Goal: Task Accomplishment & Management: Manage account settings

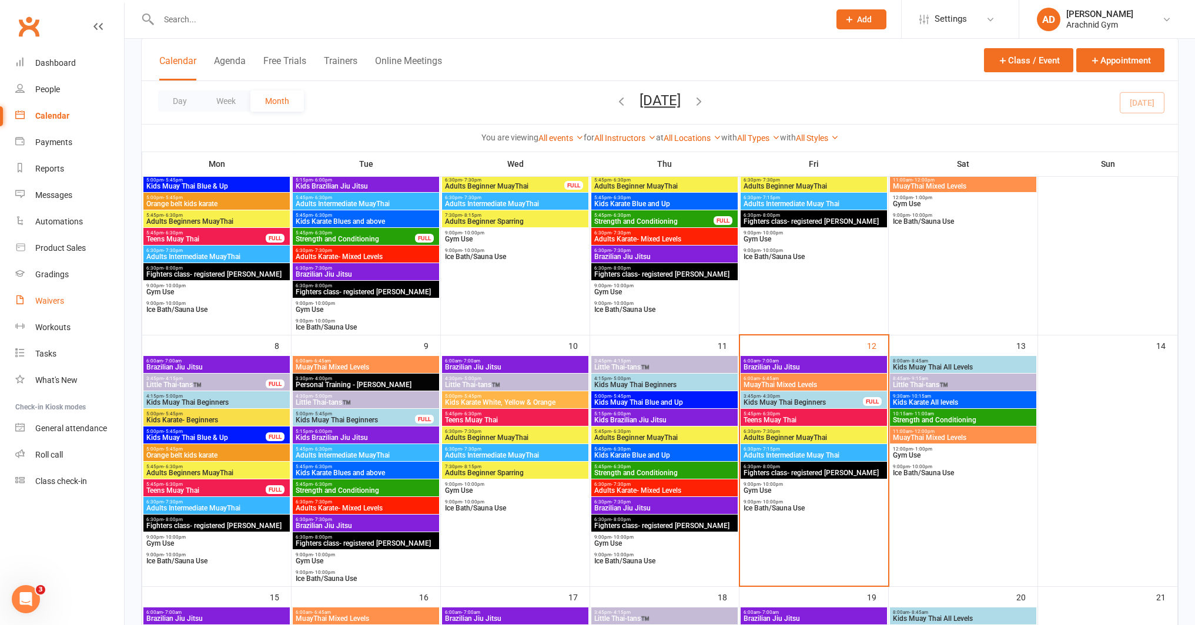
click at [57, 304] on div "Waivers" at bounding box center [49, 300] width 29 height 9
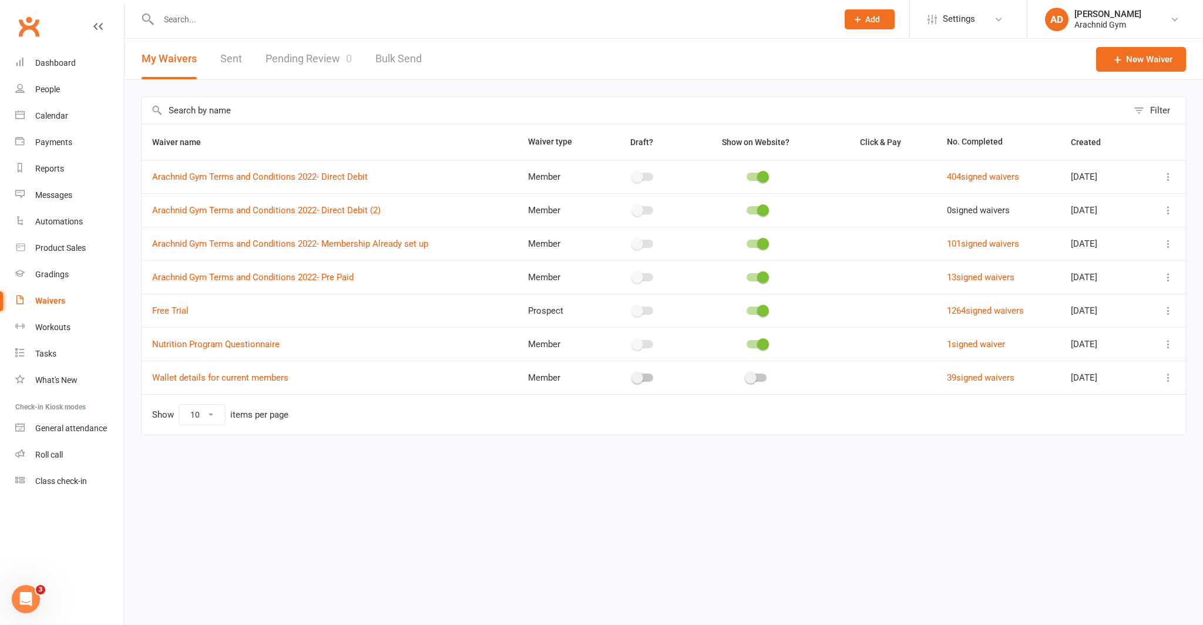
click at [341, 53] on link "Pending Review 0" at bounding box center [309, 59] width 86 height 41
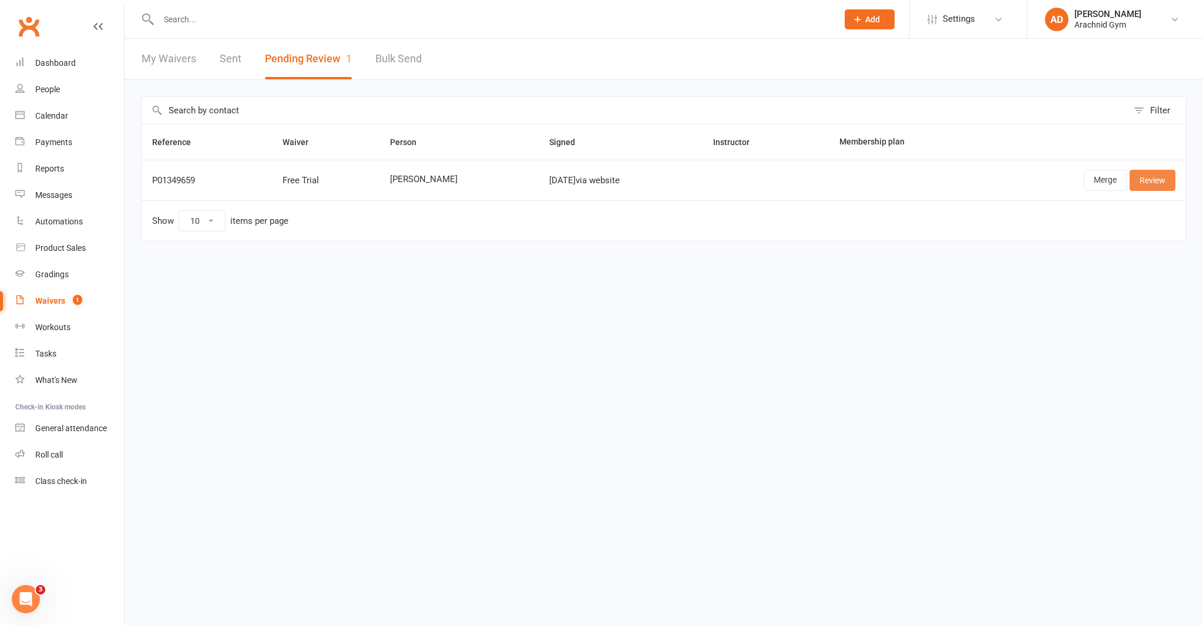
click at [1140, 183] on link "Review" at bounding box center [1153, 180] width 46 height 21
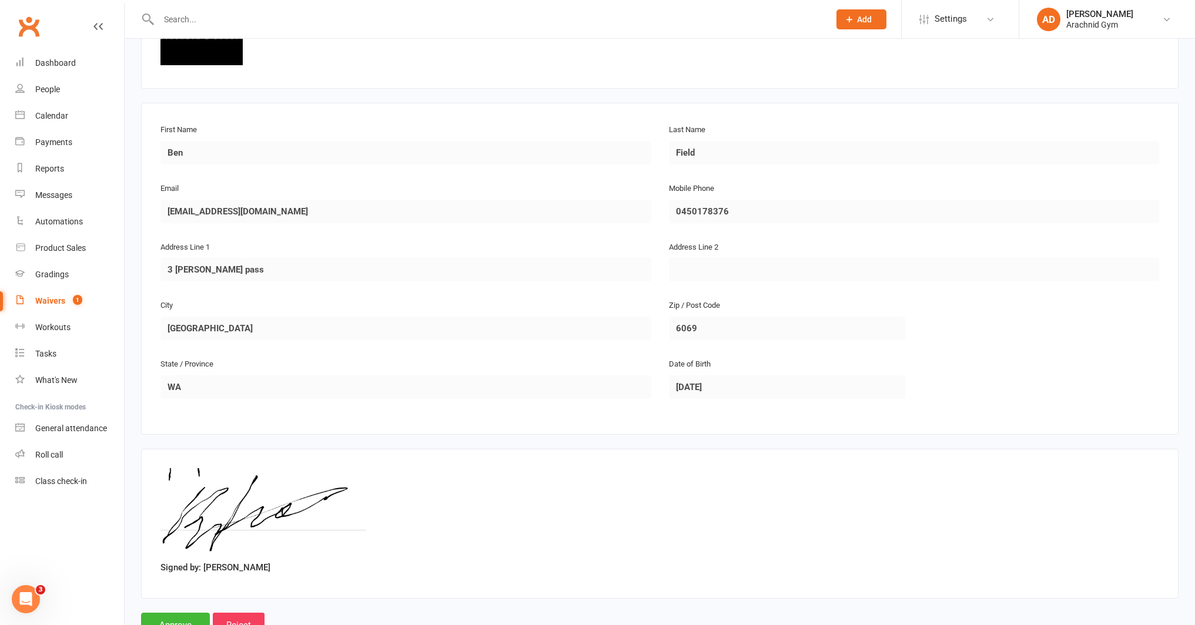
scroll to position [173, 0]
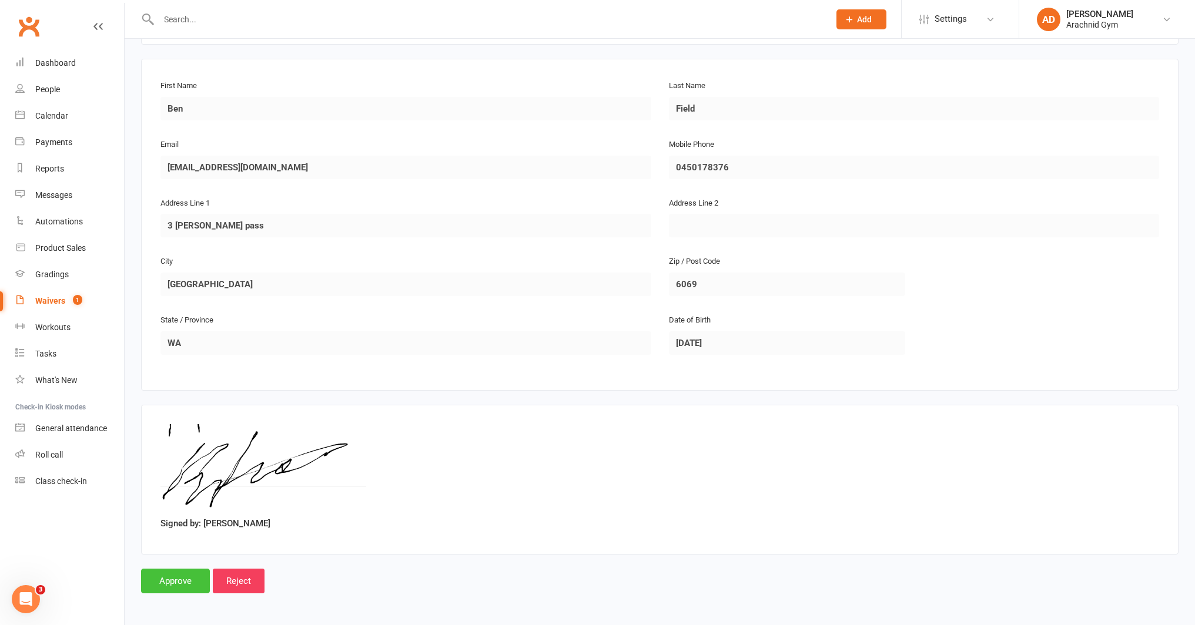
click at [188, 575] on input "Approve" at bounding box center [175, 581] width 69 height 25
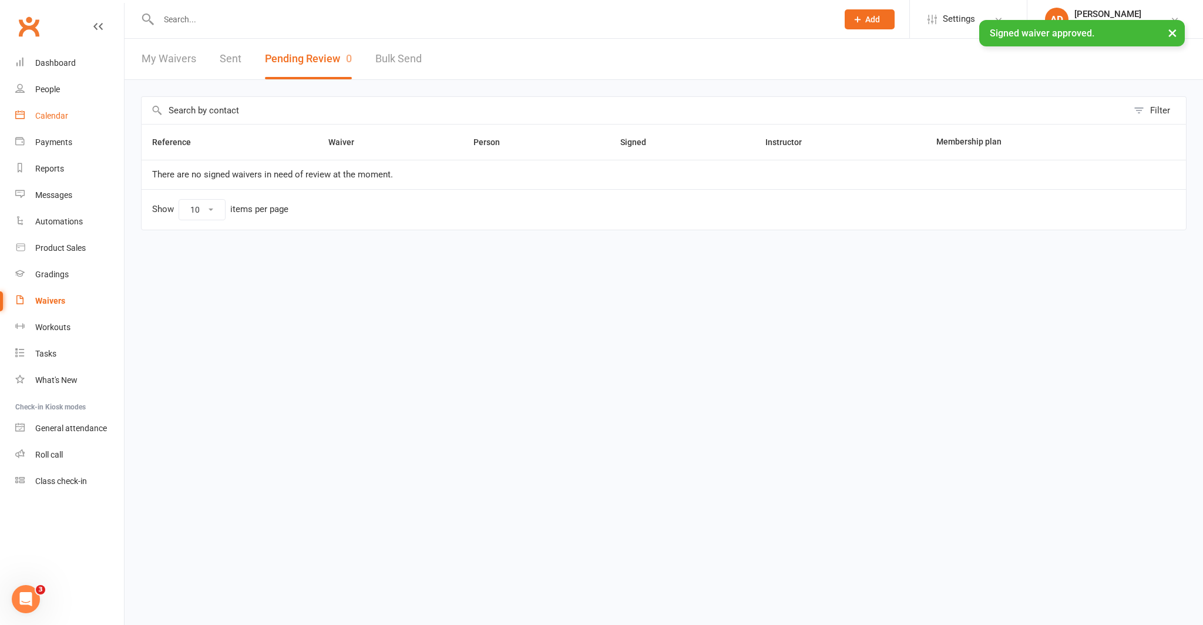
click at [49, 122] on link "Calendar" at bounding box center [69, 116] width 109 height 26
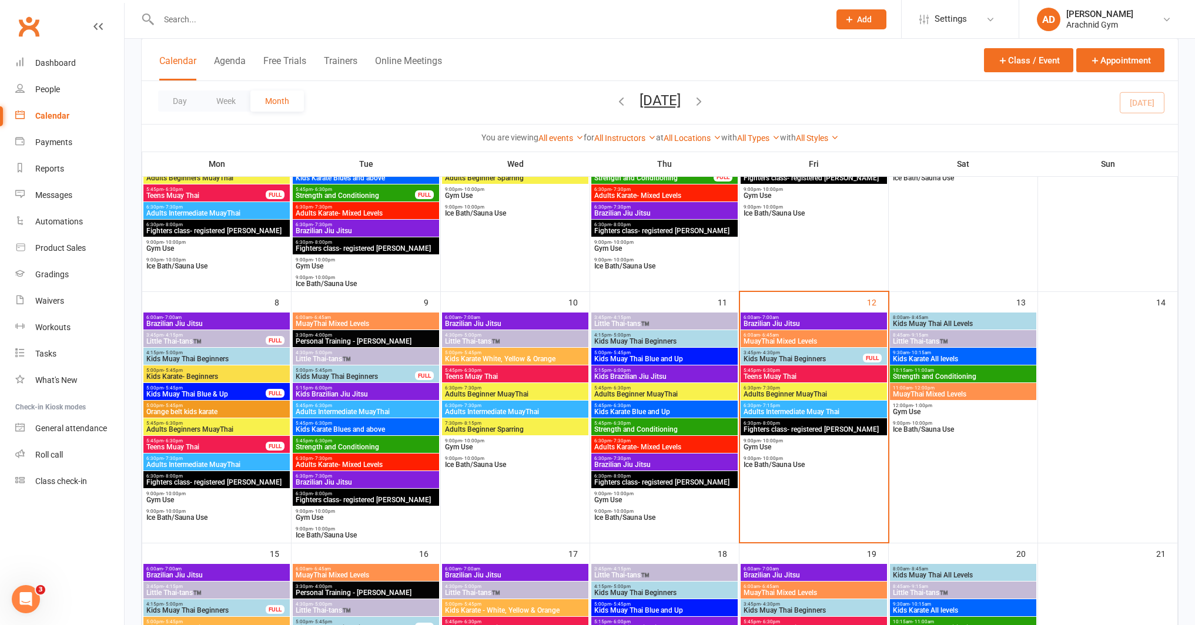
scroll to position [211, 0]
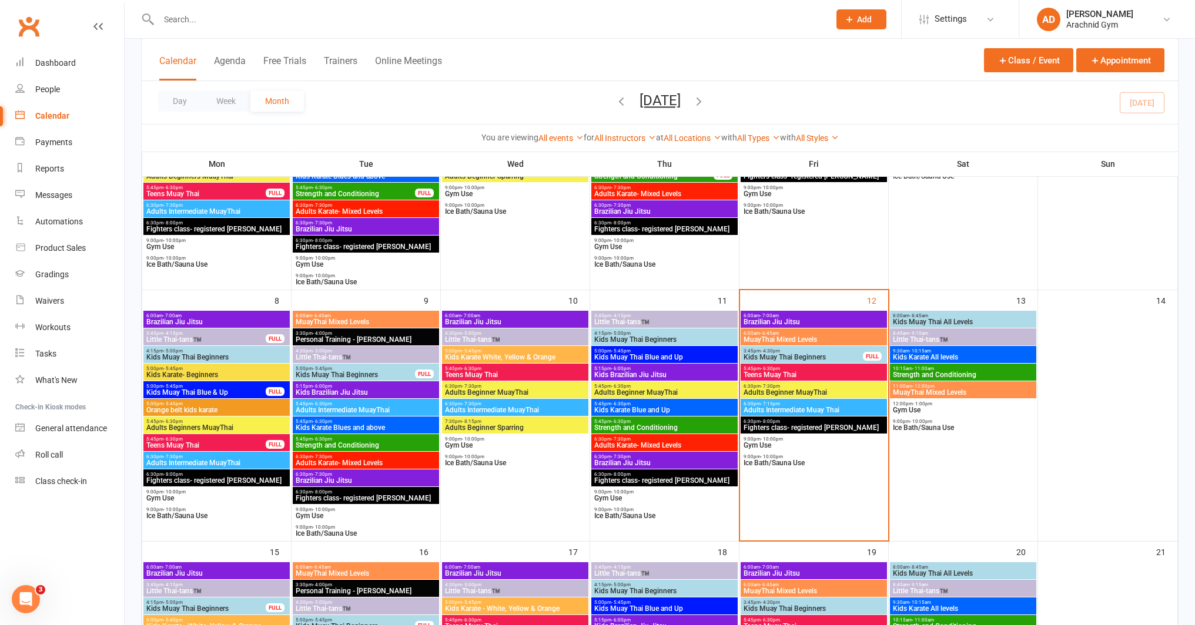
click at [843, 390] on span "Adults Beginner MuayThai" at bounding box center [814, 392] width 142 height 7
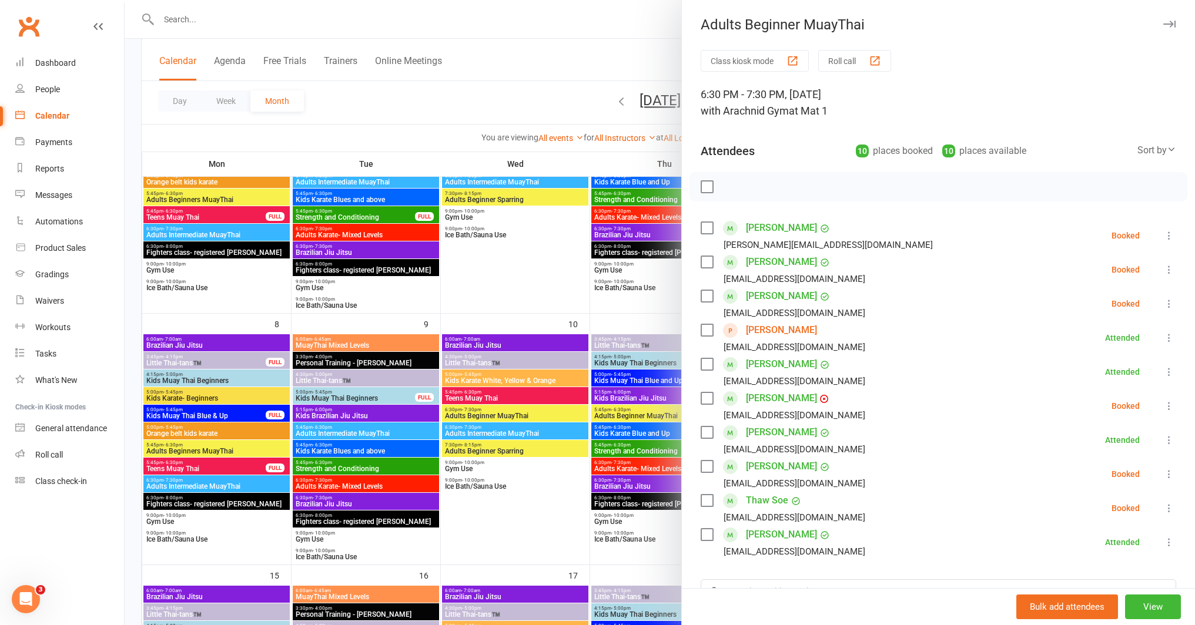
scroll to position [186, 0]
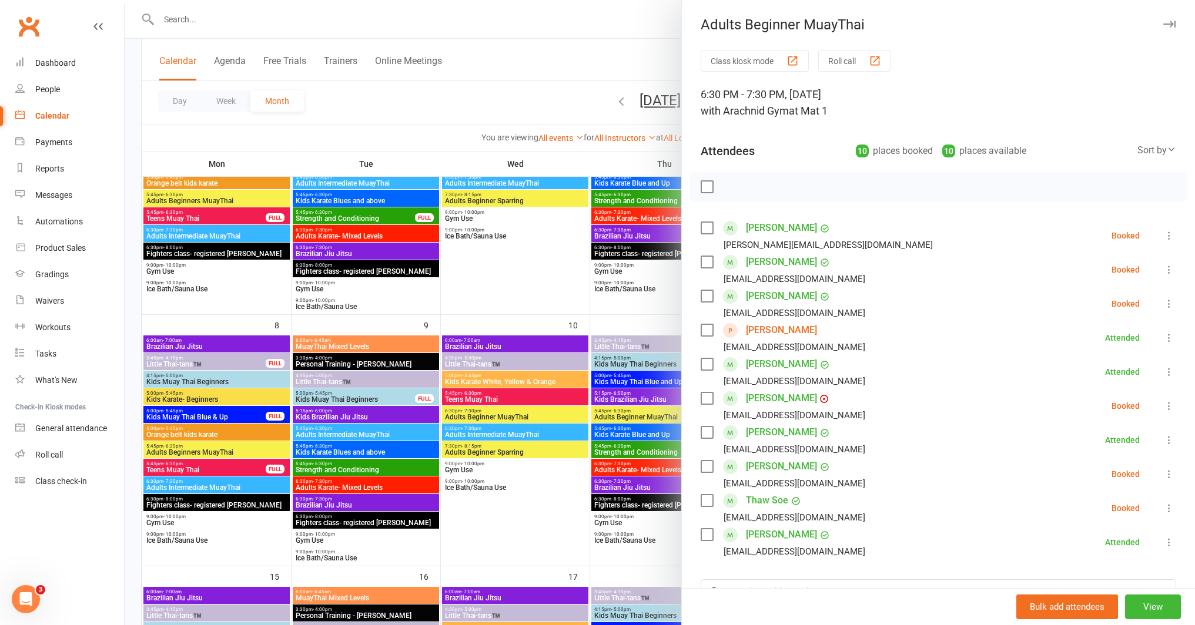
click at [1163, 336] on icon at bounding box center [1169, 338] width 12 height 12
click at [1112, 383] on link "Remove" at bounding box center [1117, 385] width 116 height 24
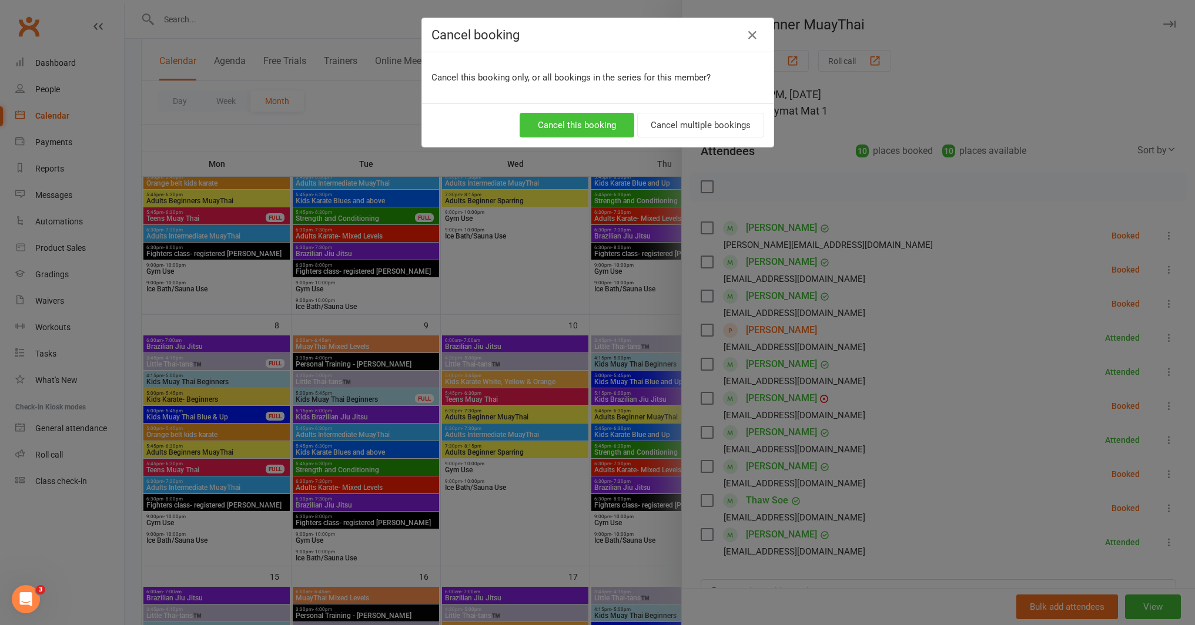
click at [588, 127] on button "Cancel this booking" at bounding box center [576, 125] width 115 height 25
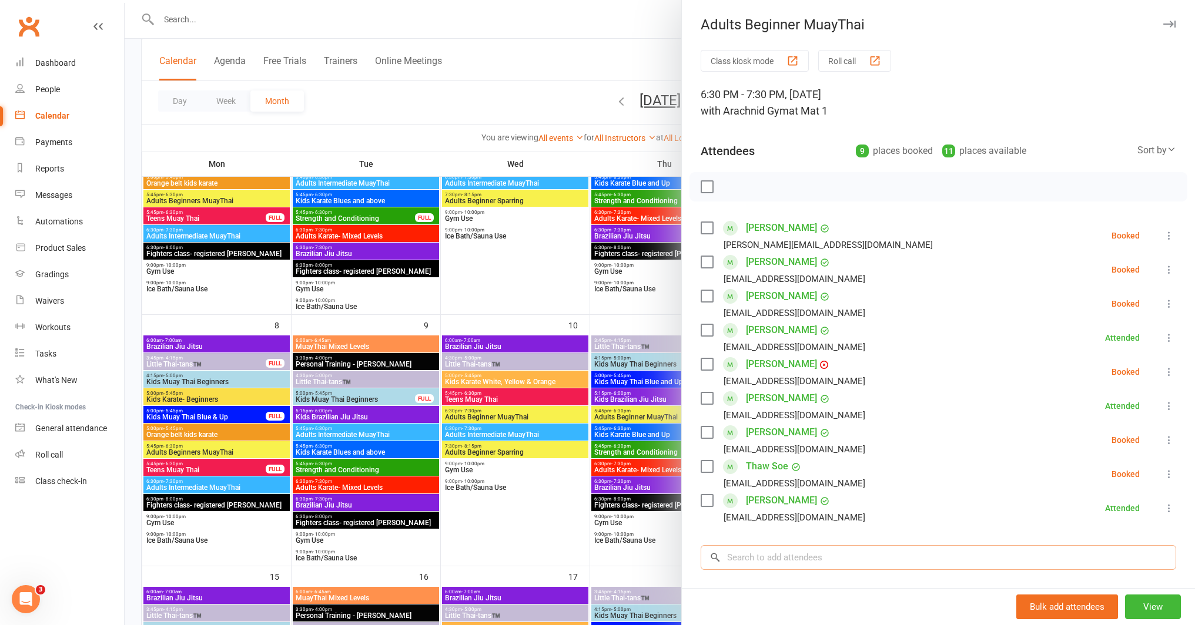
click at [813, 551] on input "search" at bounding box center [937, 557] width 475 height 25
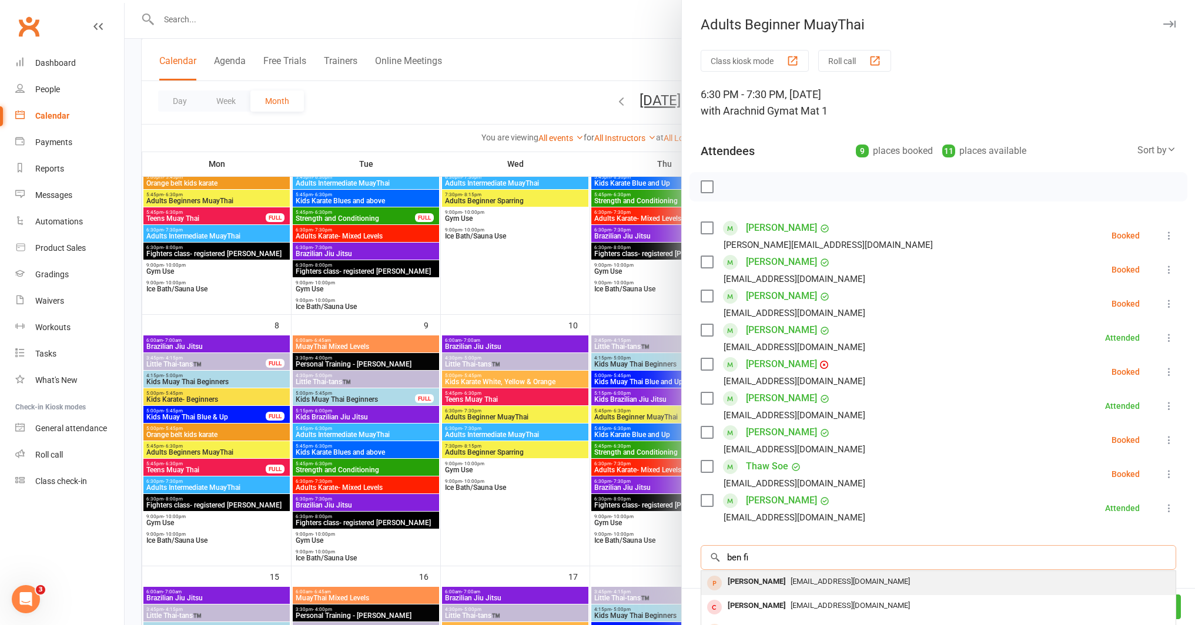
type input "ben fi"
click at [817, 575] on div "[EMAIL_ADDRESS][DOMAIN_NAME]" at bounding box center [938, 581] width 465 height 17
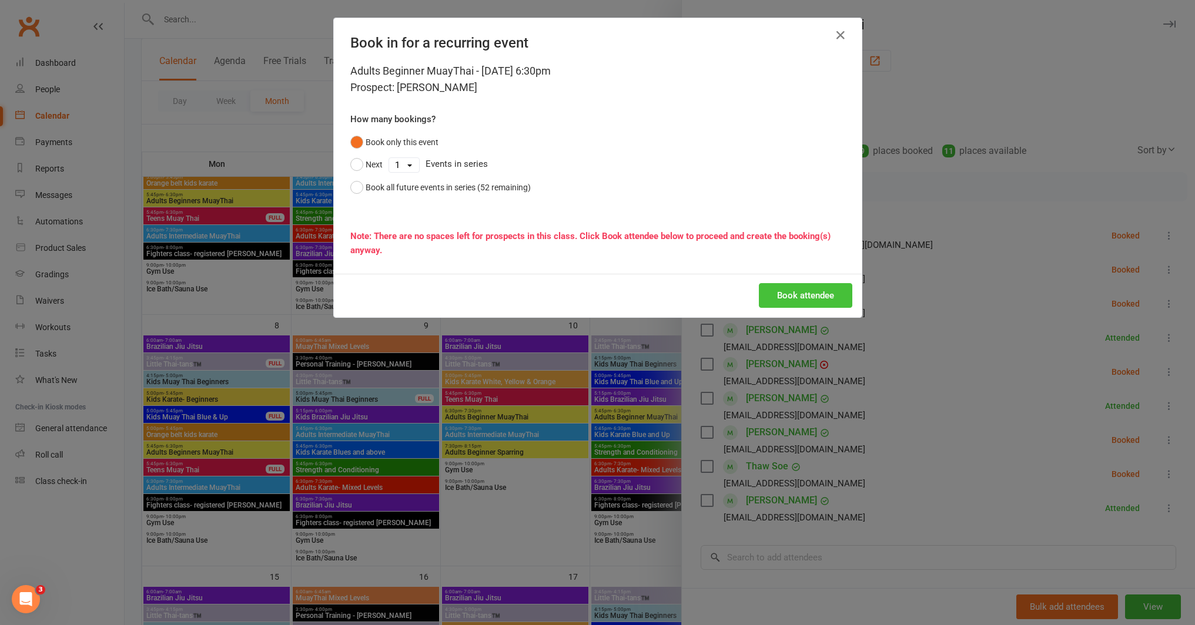
click at [803, 293] on button "Book attendee" at bounding box center [805, 295] width 93 height 25
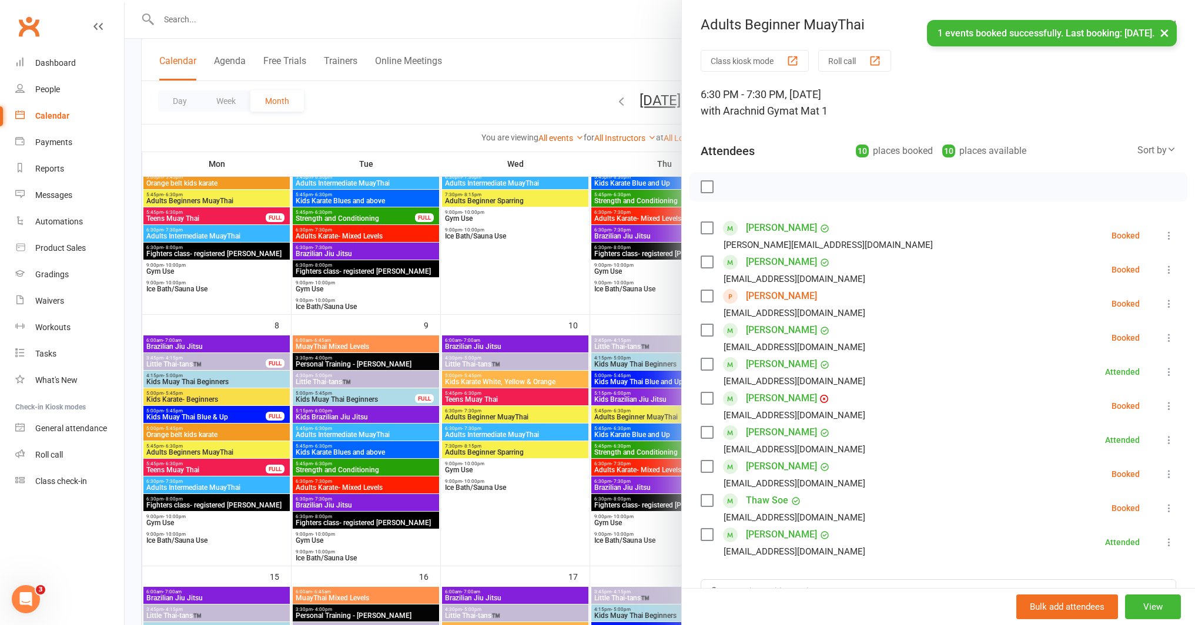
click at [1163, 301] on icon at bounding box center [1169, 304] width 12 height 12
click at [1109, 369] on link "Check in" at bounding box center [1117, 374] width 116 height 24
click at [609, 539] on div at bounding box center [660, 312] width 1070 height 625
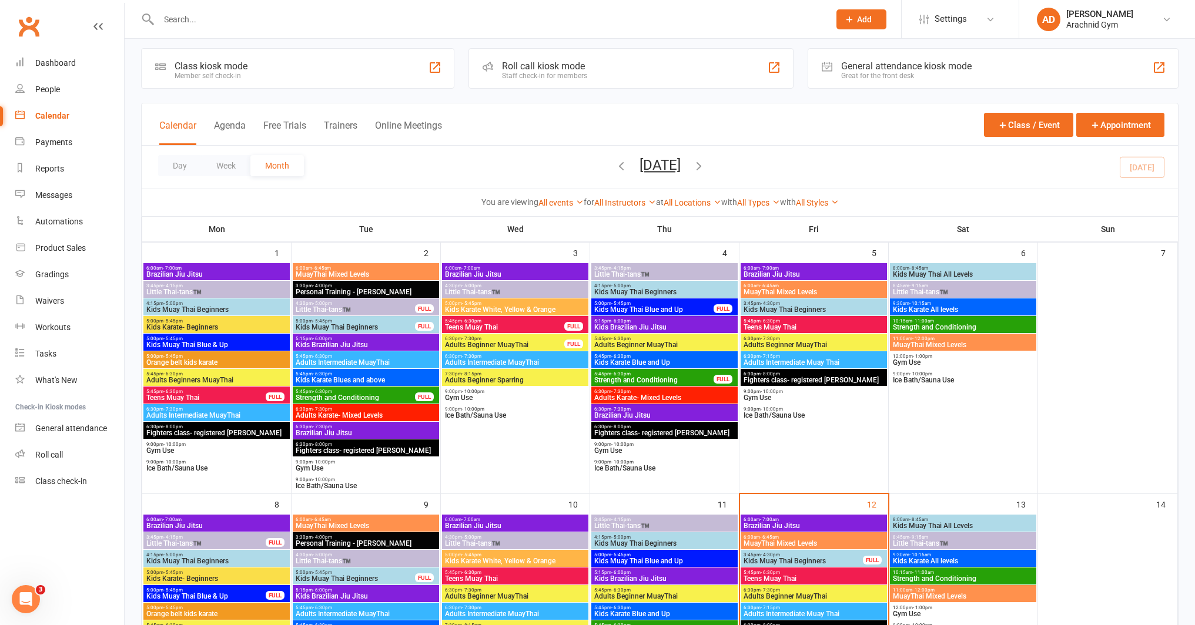
scroll to position [0, 0]
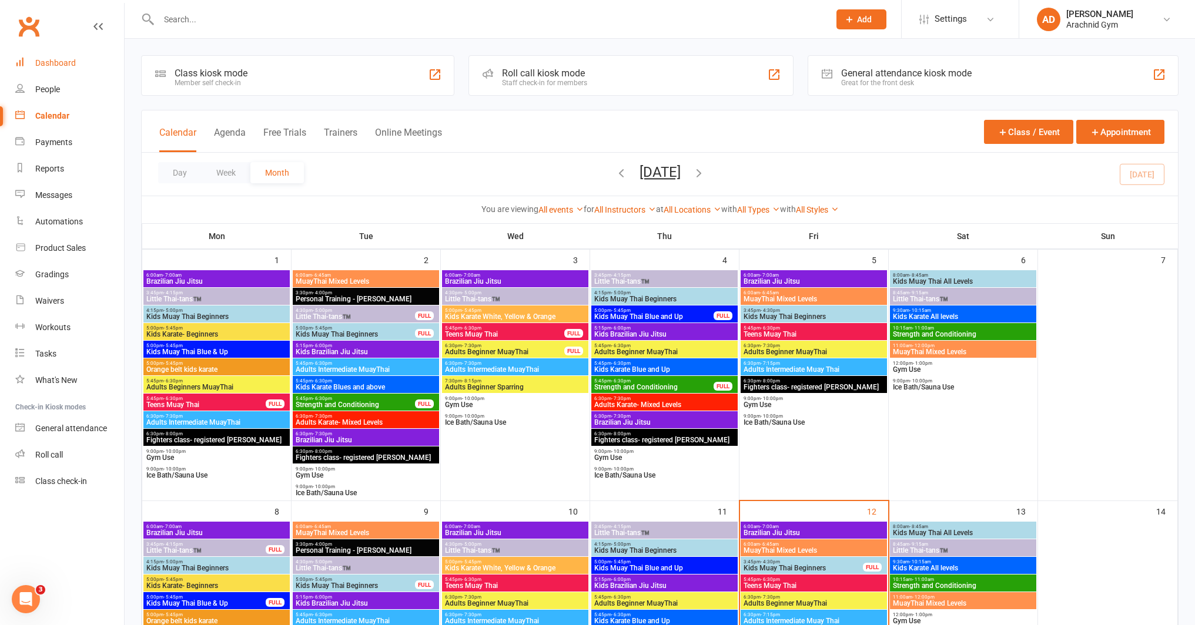
click at [72, 63] on div "Dashboard" at bounding box center [55, 62] width 41 height 9
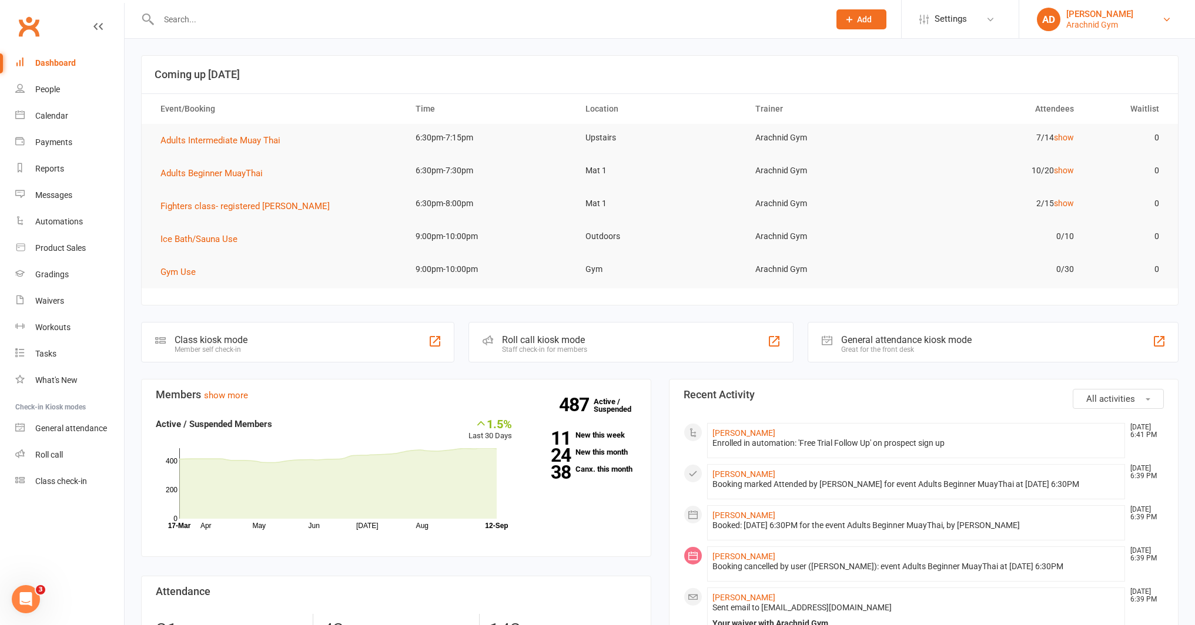
click at [1147, 24] on link "AD [PERSON_NAME] Arachnid Gym" at bounding box center [1106, 20] width 140 height 24
click at [1096, 167] on link "Sign out" at bounding box center [1107, 162] width 176 height 27
